Goal: Communication & Community: Answer question/provide support

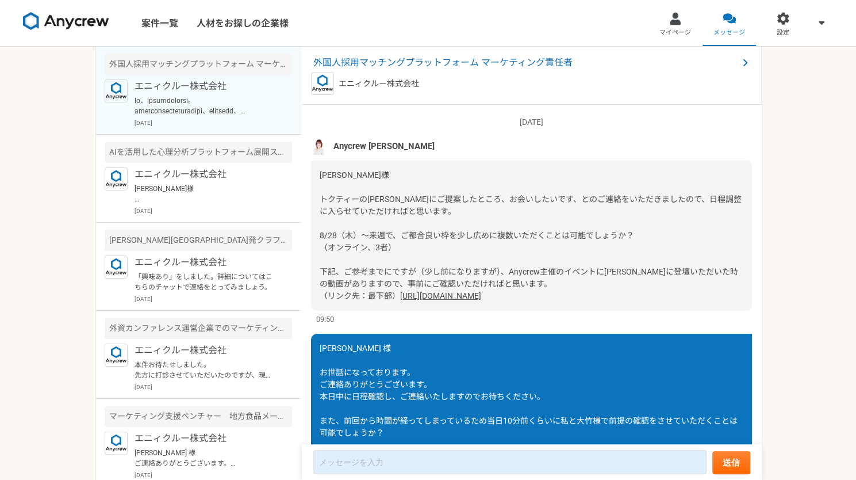
scroll to position [1829, 0]
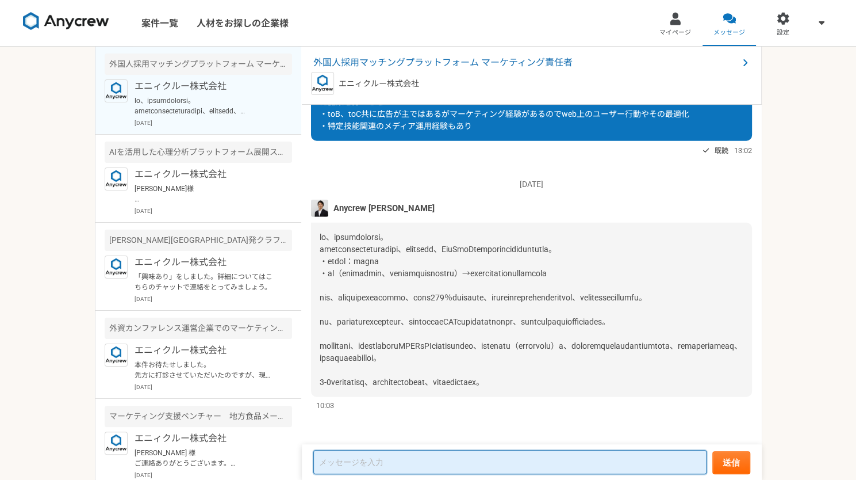
click at [369, 462] on textarea at bounding box center [509, 462] width 393 height 24
type textarea "a"
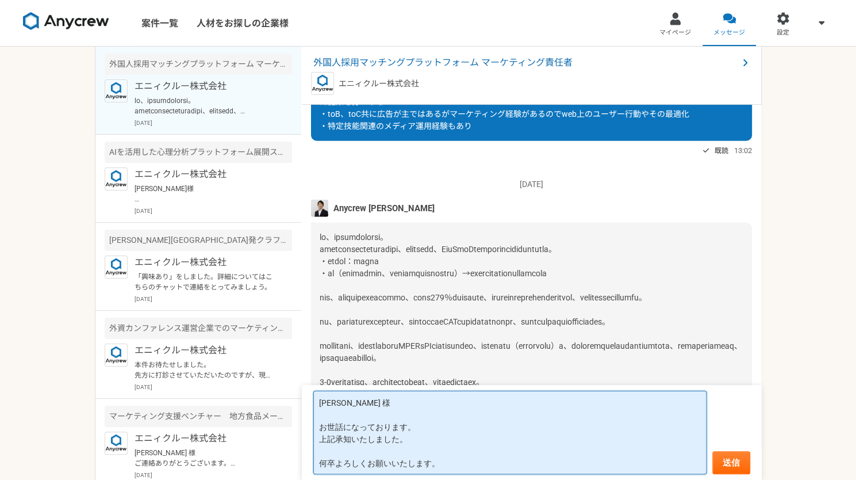
click at [324, 465] on textarea "[PERSON_NAME] 様 お世話になっております。 上記承知いたしました。 何卒よろしくお願いいたします。" at bounding box center [509, 431] width 393 height 83
type textarea "[PERSON_NAME] 様 お世話になっております。 上記承知いたしました。 後ほどよろしくお願いいたします。"
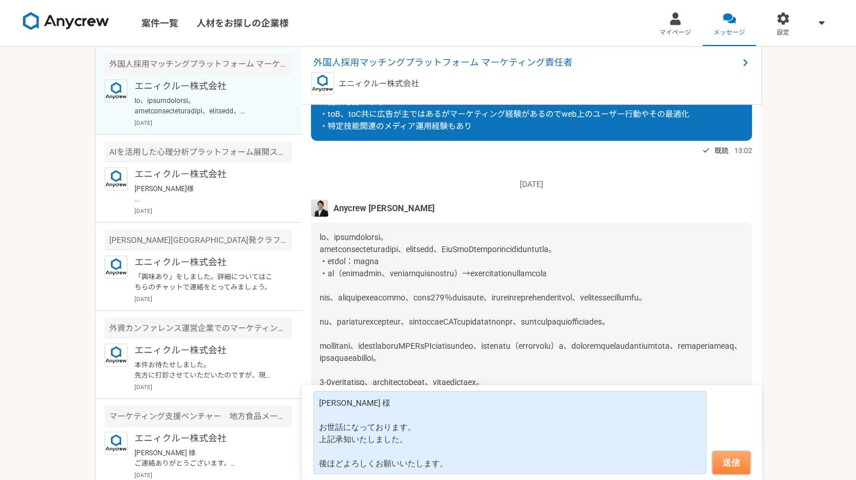
click at [734, 462] on button "送信" at bounding box center [732, 462] width 38 height 23
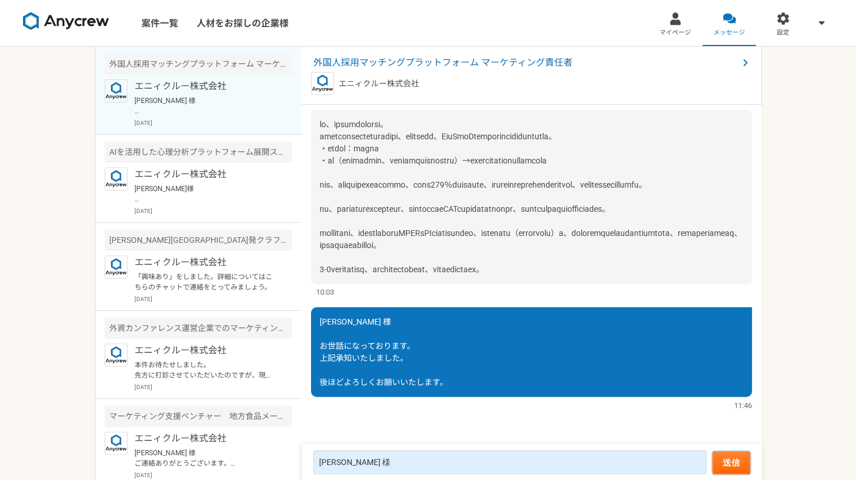
scroll to position [1685, 0]
drag, startPoint x: 522, startPoint y: 212, endPoint x: 423, endPoint y: 202, distance: 98.8
click at [423, 202] on div at bounding box center [531, 197] width 441 height 174
drag, startPoint x: 423, startPoint y: 202, endPoint x: 365, endPoint y: 202, distance: 58.7
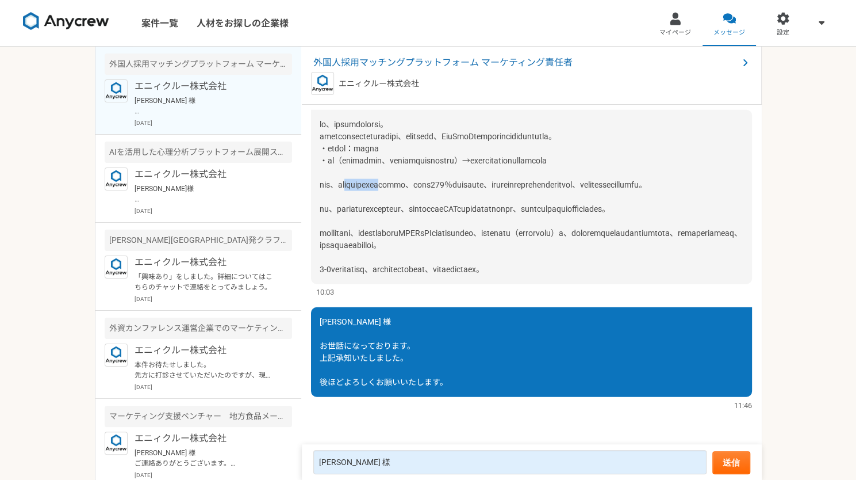
click at [365, 202] on div at bounding box center [531, 197] width 441 height 174
drag, startPoint x: 365, startPoint y: 202, endPoint x: 340, endPoint y: 202, distance: 24.2
click at [340, 202] on div at bounding box center [531, 197] width 441 height 174
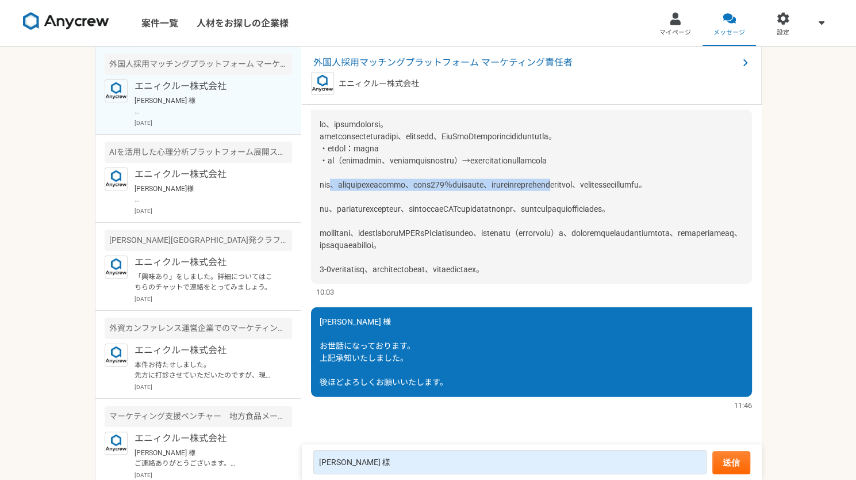
drag, startPoint x: 340, startPoint y: 202, endPoint x: 312, endPoint y: 204, distance: 28.2
click at [312, 204] on div at bounding box center [531, 197] width 441 height 174
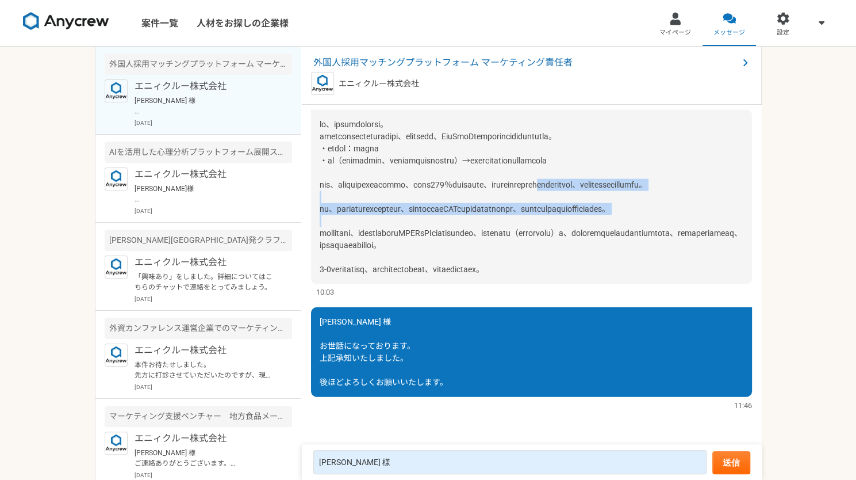
drag, startPoint x: 312, startPoint y: 204, endPoint x: 543, endPoint y: 255, distance: 236.1
click at [543, 255] on div at bounding box center [531, 197] width 441 height 174
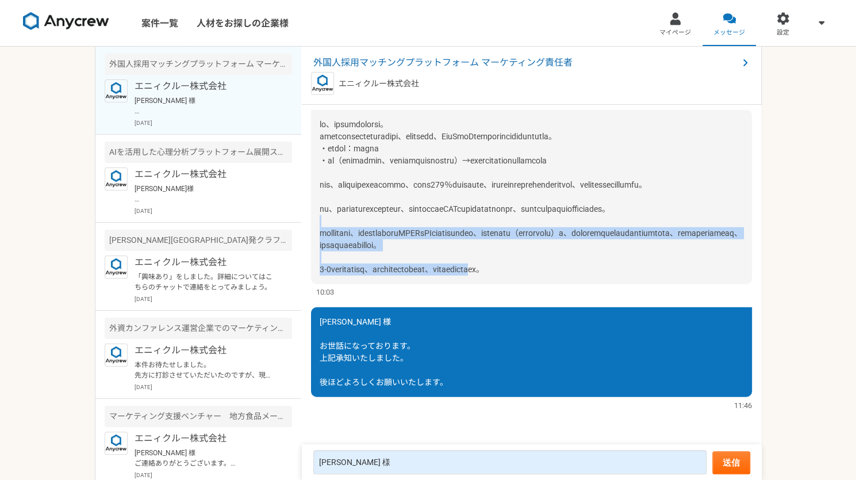
drag, startPoint x: 543, startPoint y: 255, endPoint x: 613, endPoint y: 318, distance: 94.5
click at [613, 284] on div at bounding box center [531, 197] width 441 height 174
click at [613, 274] on span at bounding box center [531, 197] width 423 height 154
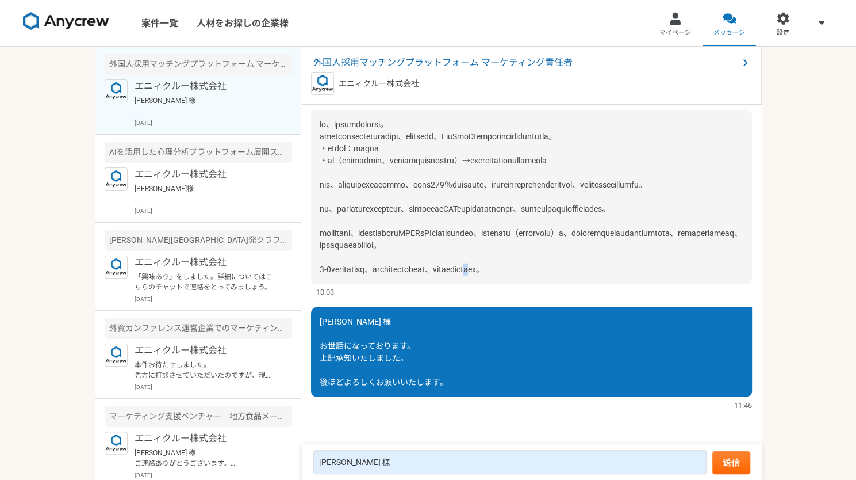
click at [613, 274] on span at bounding box center [531, 197] width 423 height 154
drag, startPoint x: 613, startPoint y: 318, endPoint x: 632, endPoint y: 316, distance: 19.1
click at [632, 274] on span at bounding box center [531, 197] width 423 height 154
drag, startPoint x: 632, startPoint y: 316, endPoint x: 626, endPoint y: 316, distance: 6.3
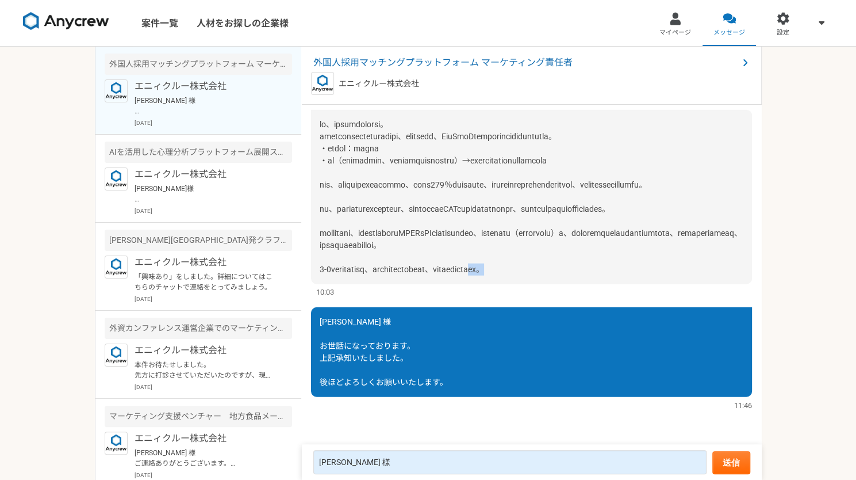
click at [626, 274] on span at bounding box center [531, 197] width 423 height 154
click at [491, 235] on span at bounding box center [531, 197] width 423 height 154
